Goal: Task Accomplishment & Management: Manage account settings

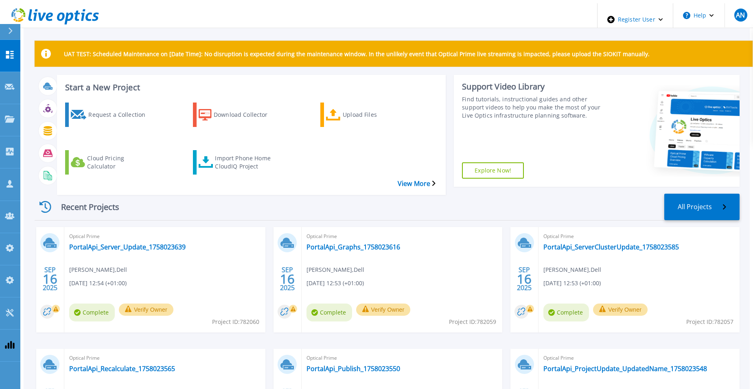
click at [388, 194] on div "Recent Projects All Projects" at bounding box center [387, 207] width 705 height 27
click at [7, 168] on link "Customers Customers" at bounding box center [10, 184] width 20 height 32
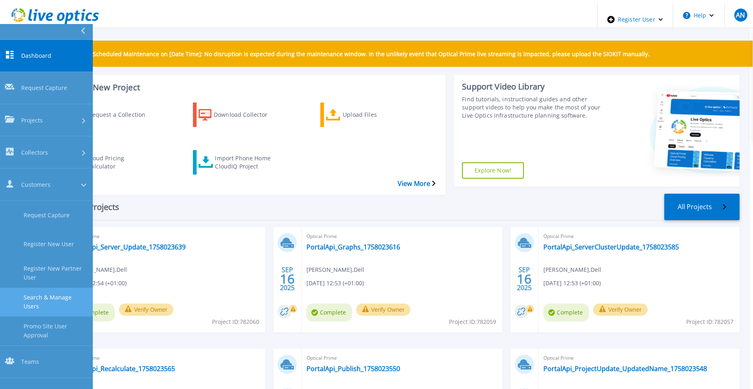
click at [51, 288] on link "Search & Manage Users" at bounding box center [46, 302] width 93 height 29
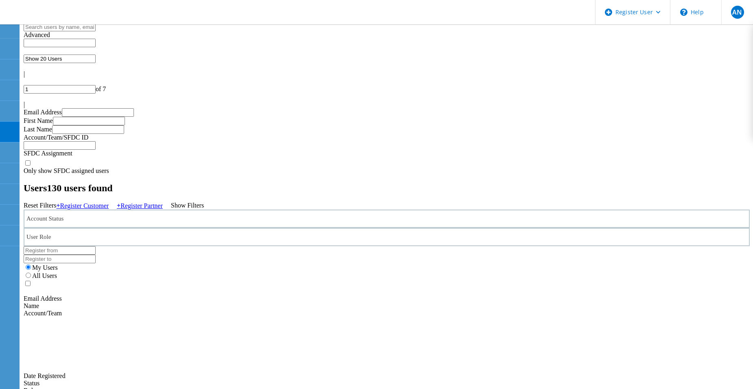
click at [132, 183] on h2 "Users 130 users found" at bounding box center [387, 188] width 726 height 11
click at [137, 210] on div "Account Status" at bounding box center [387, 219] width 726 height 18
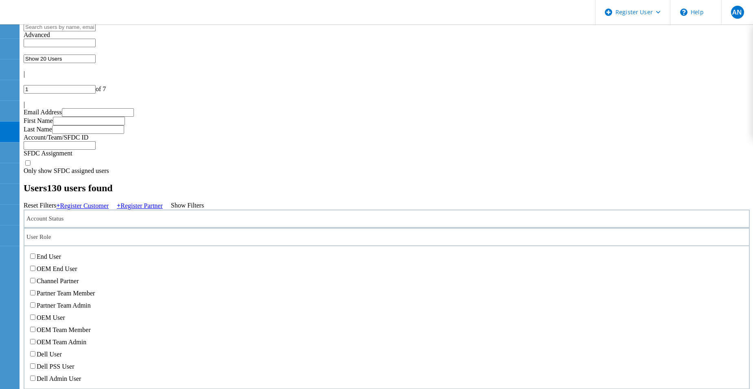
click at [289, 228] on div "User Role" at bounding box center [387, 237] width 726 height 18
click at [81, 375] on label "Dell Admin User" at bounding box center [59, 378] width 44 height 7
click at [35, 376] on input "Dell Admin User" at bounding box center [32, 378] width 5 height 5
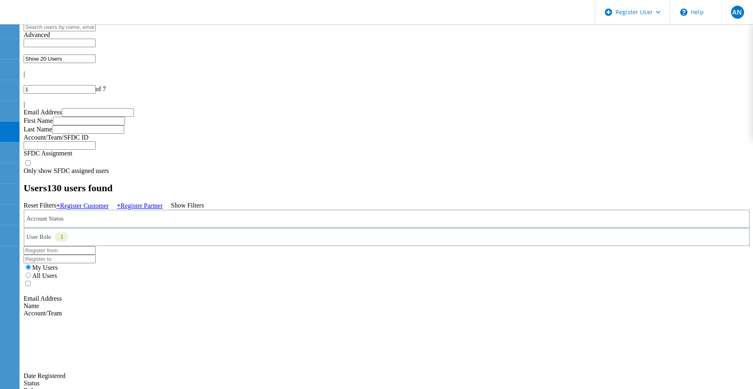
click at [217, 183] on div "Users 130 users found" at bounding box center [387, 188] width 726 height 11
click at [179, 210] on div "Account Status" at bounding box center [387, 219] width 726 height 18
click at [62, 235] on label "Activated" at bounding box center [49, 238] width 25 height 7
click at [35, 235] on input "Activated" at bounding box center [32, 237] width 5 height 5
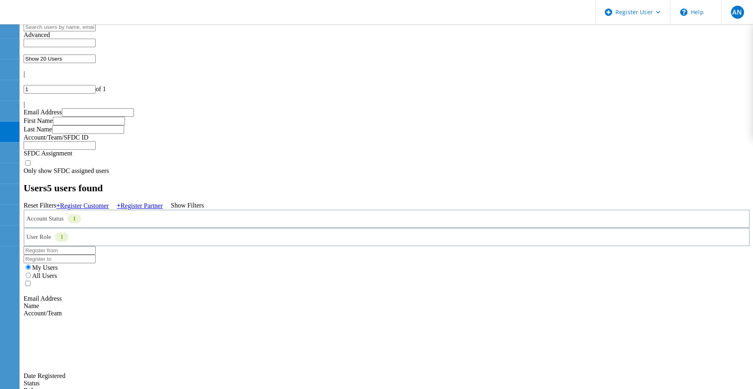
click at [215, 183] on h2 "Users 5 users found" at bounding box center [387, 188] width 726 height 11
click at [402, 202] on div "Reset Filters + Register Customer + Register Partner Show Filters" at bounding box center [387, 206] width 726 height 8
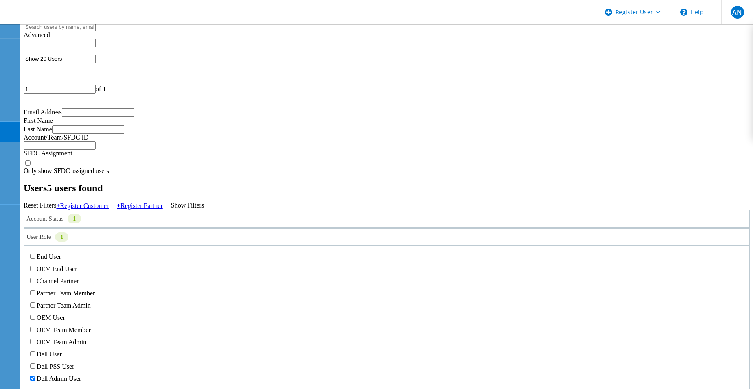
click at [229, 228] on div "User Role 1" at bounding box center [387, 237] width 726 height 18
click at [247, 228] on div "User Role 1" at bounding box center [387, 237] width 726 height 18
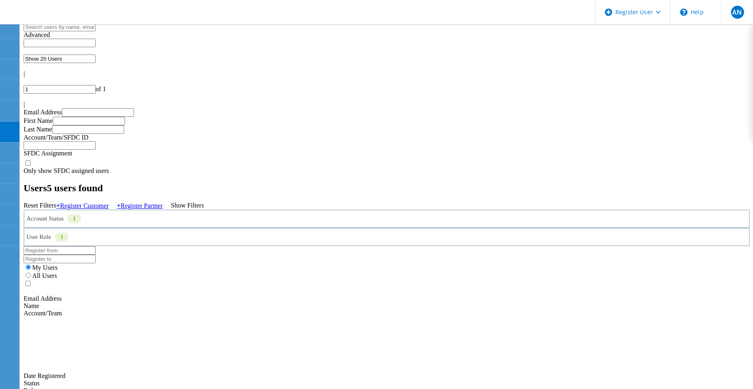
click at [57, 272] on label "All Users" at bounding box center [44, 275] width 25 height 7
click at [31, 273] on input "All Users" at bounding box center [28, 275] width 5 height 5
click at [96, 31] on input "text" at bounding box center [60, 27] width 72 height 9
click at [262, 228] on div "User Role 1 End User OEM End User Channel Partner Partner Team Member Partner T…" at bounding box center [387, 237] width 726 height 18
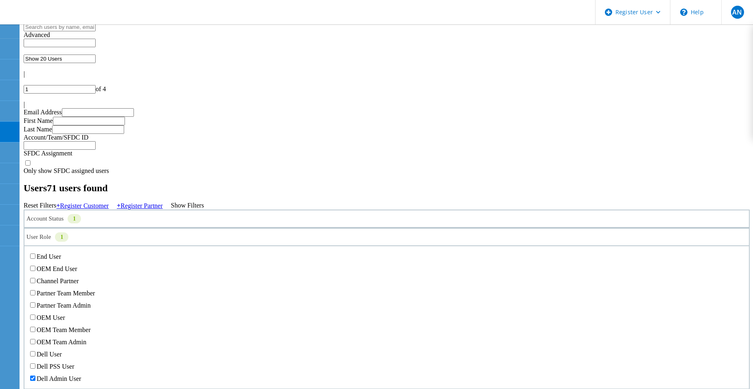
click at [262, 228] on div "User Role 1" at bounding box center [387, 237] width 726 height 18
click at [230, 348] on div "Dell User" at bounding box center [386, 354] width 716 height 12
click at [62, 351] on label "Dell User" at bounding box center [49, 354] width 25 height 7
click at [35, 351] on input "Dell User" at bounding box center [32, 353] width 5 height 5
click at [81, 375] on label "Dell Admin User" at bounding box center [59, 378] width 44 height 7
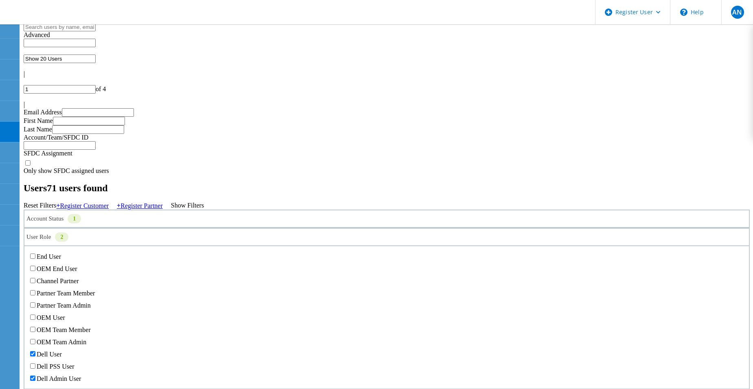
click at [35, 376] on input "Dell Admin User" at bounding box center [32, 378] width 5 height 5
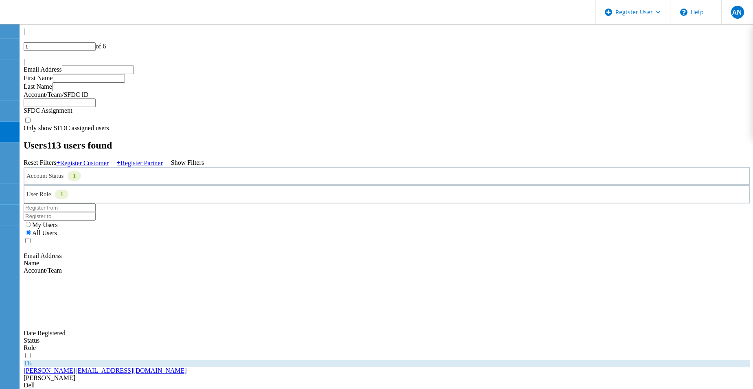
scroll to position [41, 0]
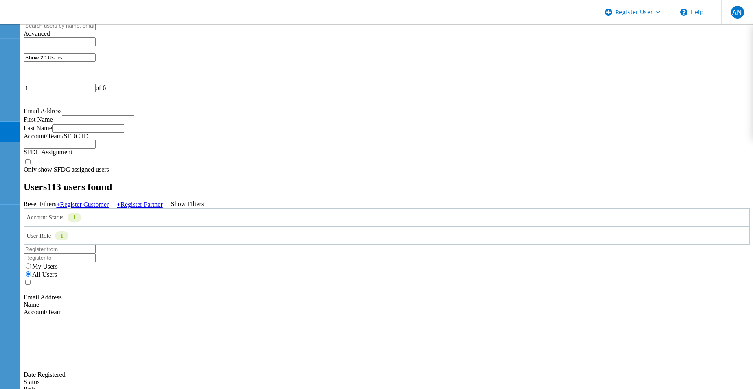
scroll to position [0, 0]
click at [723, 94] on div at bounding box center [387, 97] width 726 height 7
type input "2"
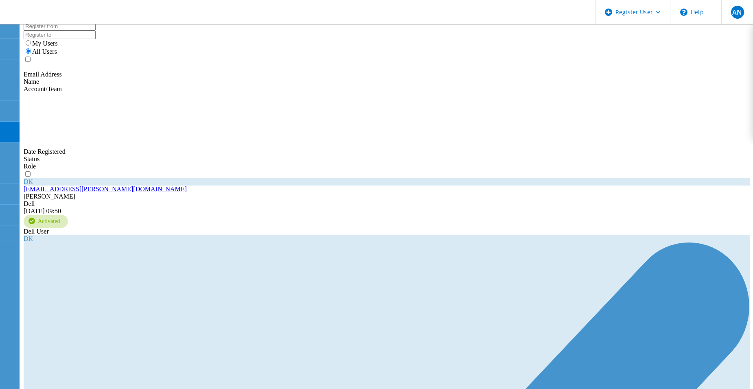
scroll to position [244, 0]
